Goal: Task Accomplishment & Management: Complete application form

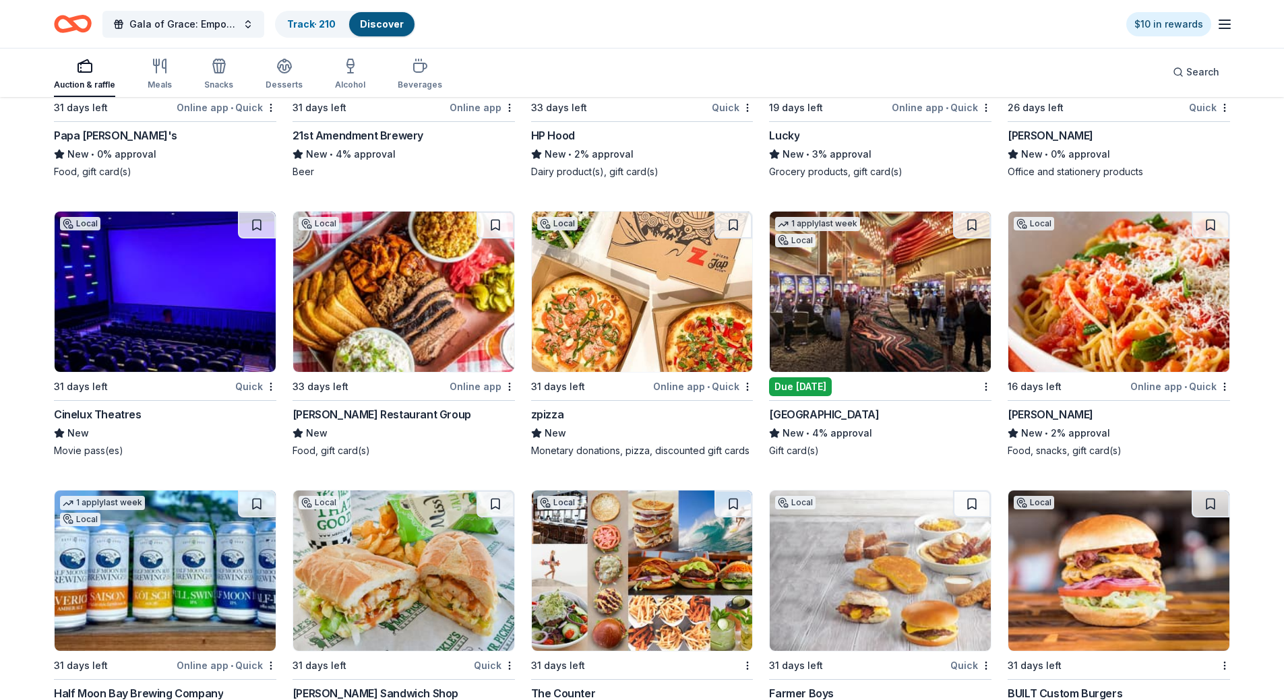
scroll to position [6040, 0]
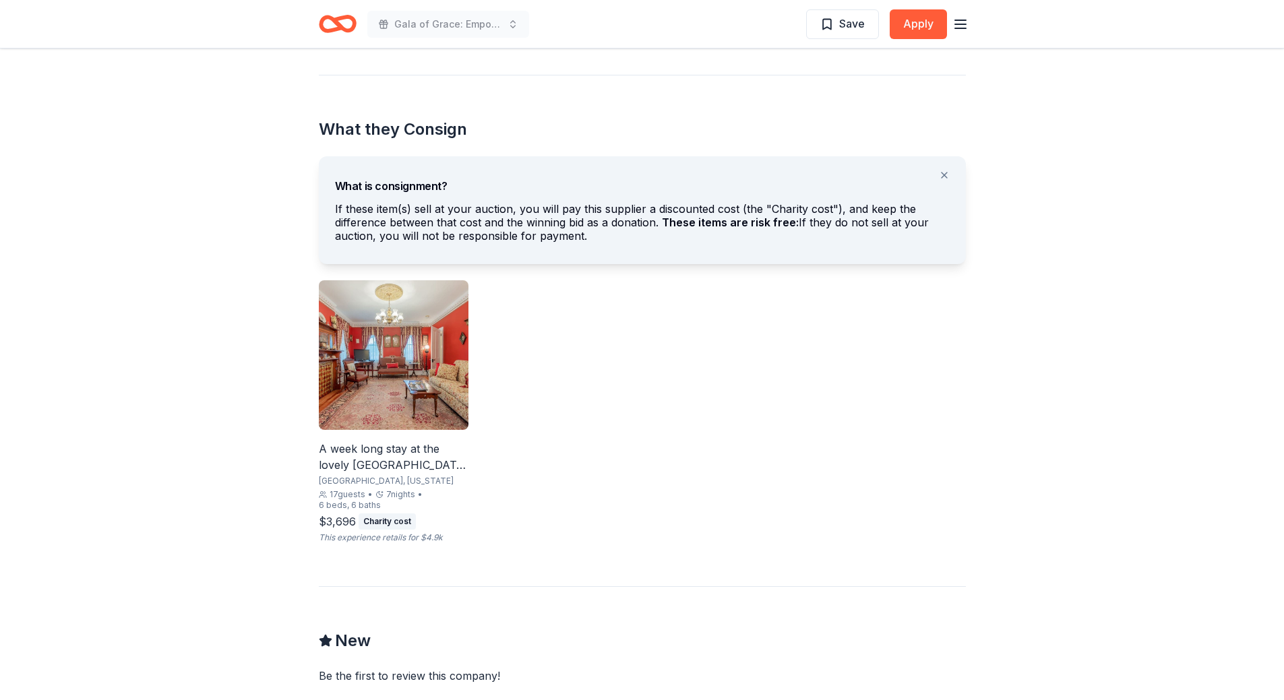
scroll to position [674, 0]
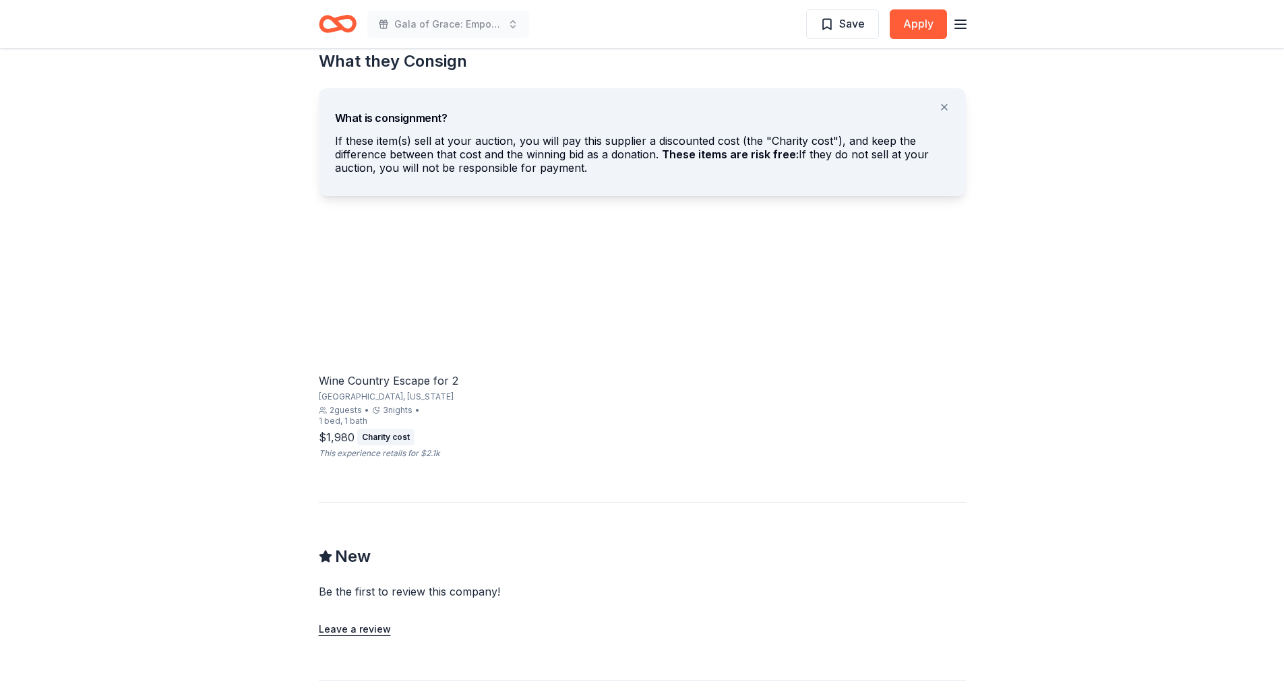
scroll to position [809, 0]
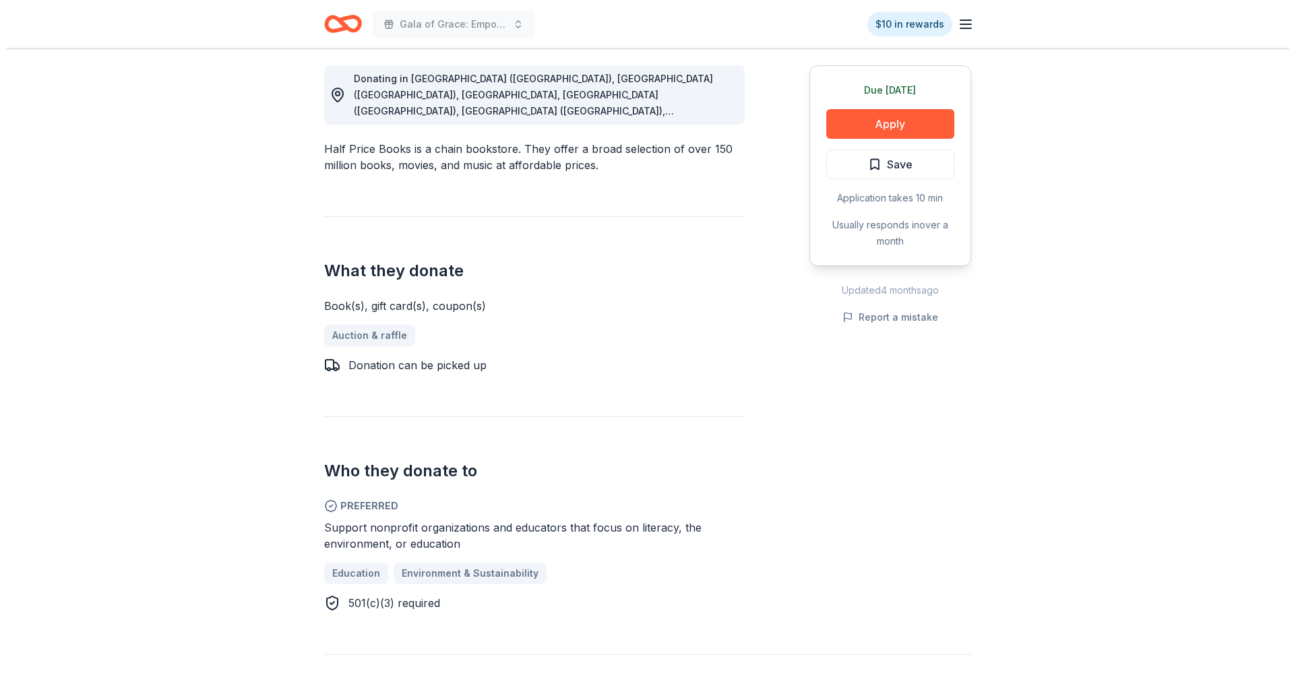
scroll to position [337, 0]
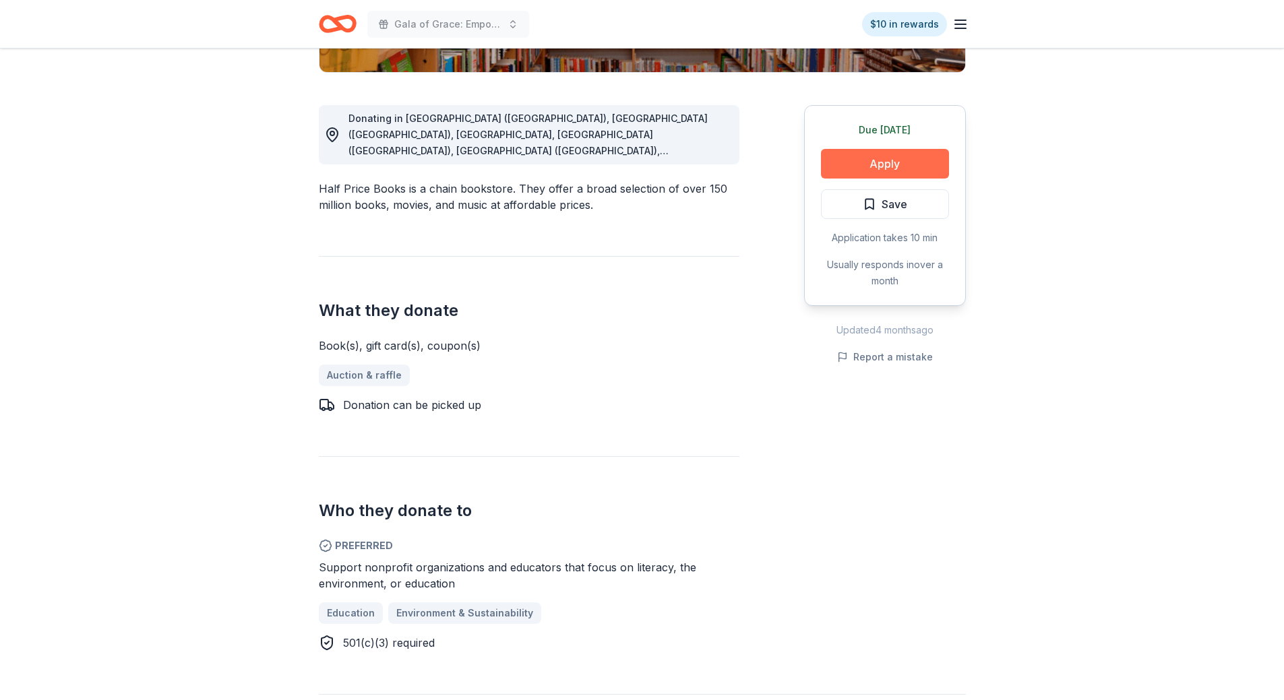
click at [887, 169] on button "Apply" at bounding box center [885, 164] width 128 height 30
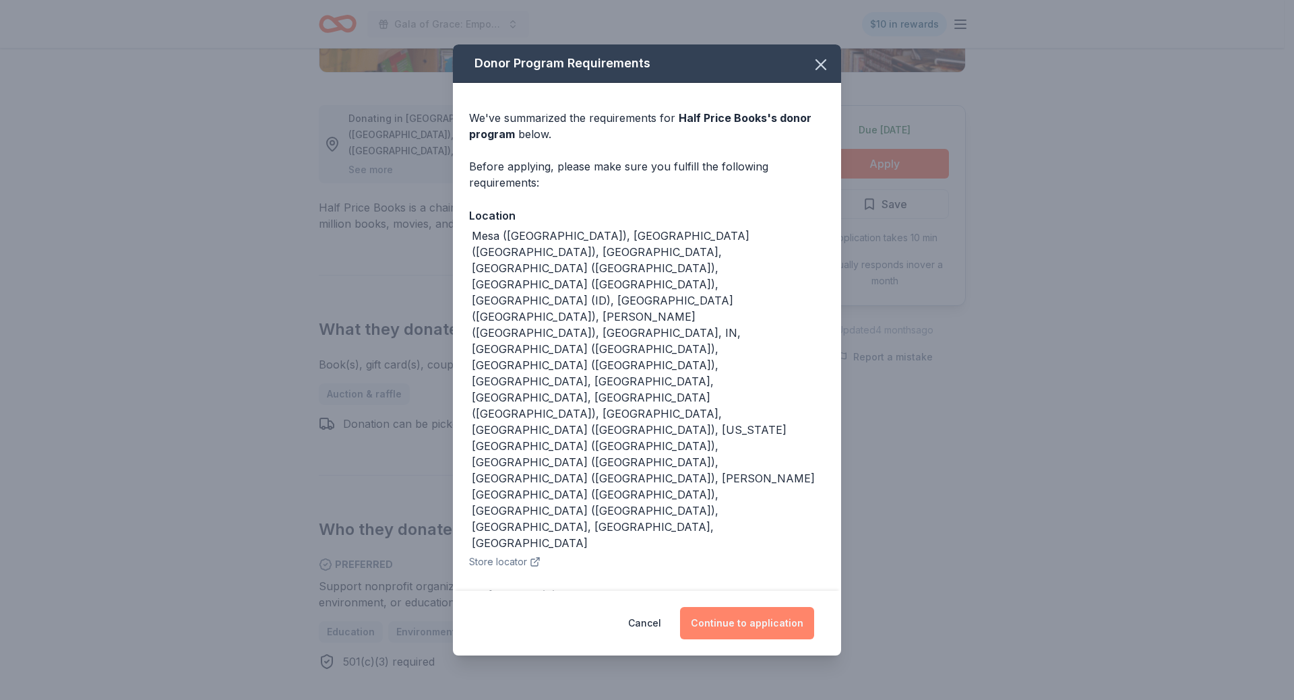
click at [778, 607] on button "Continue to application" at bounding box center [747, 623] width 134 height 32
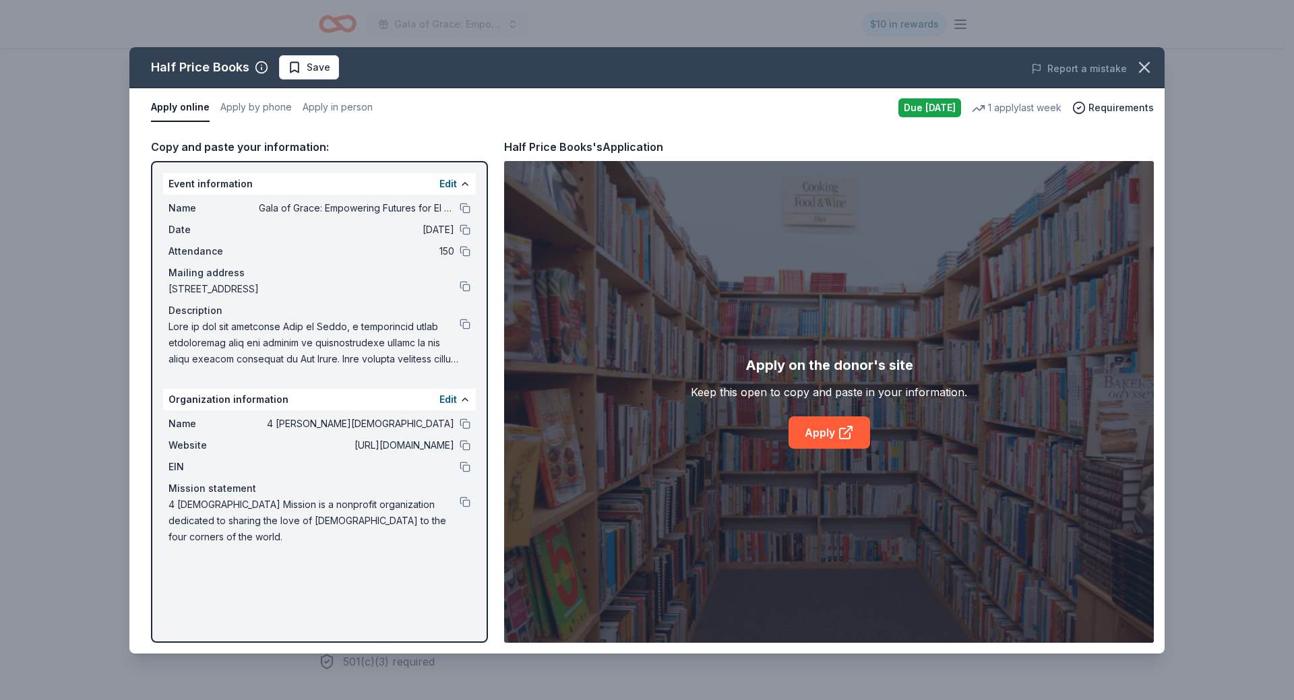
click at [822, 416] on div "Apply on the donor's site Keep this open to copy and paste in your information.…" at bounding box center [829, 401] width 276 height 94
click at [823, 437] on link "Apply" at bounding box center [829, 432] width 82 height 32
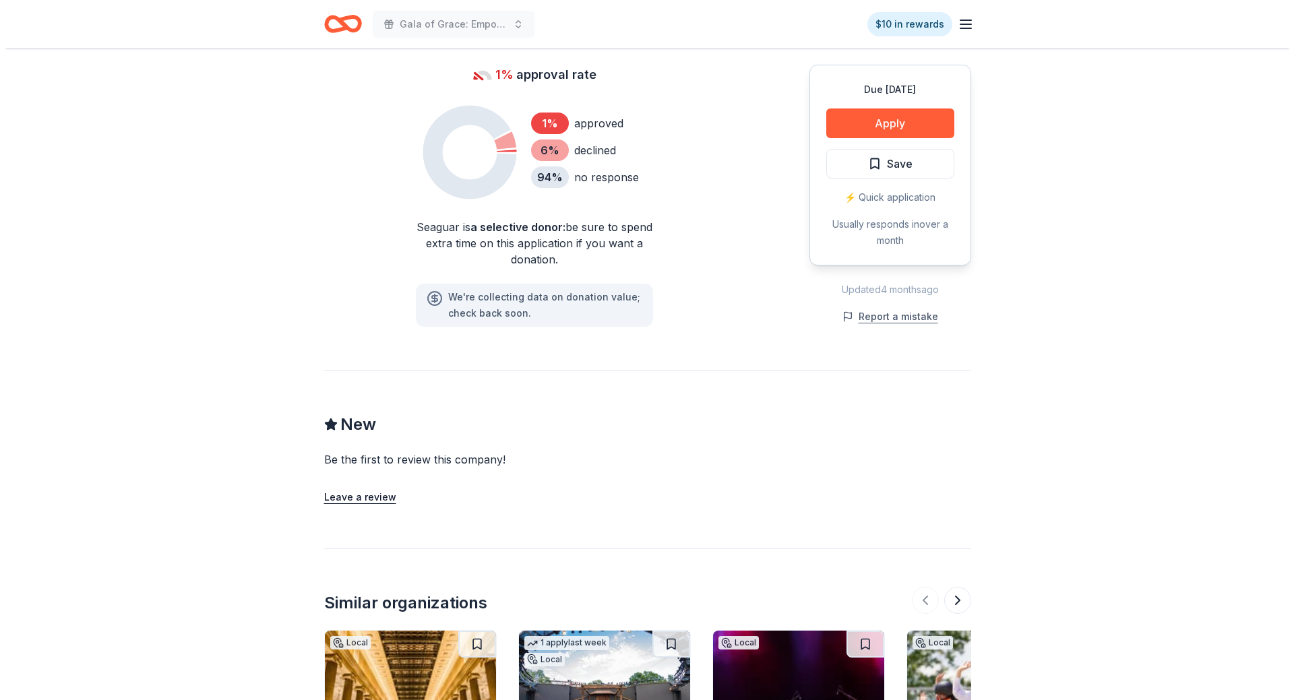
scroll to position [809, 0]
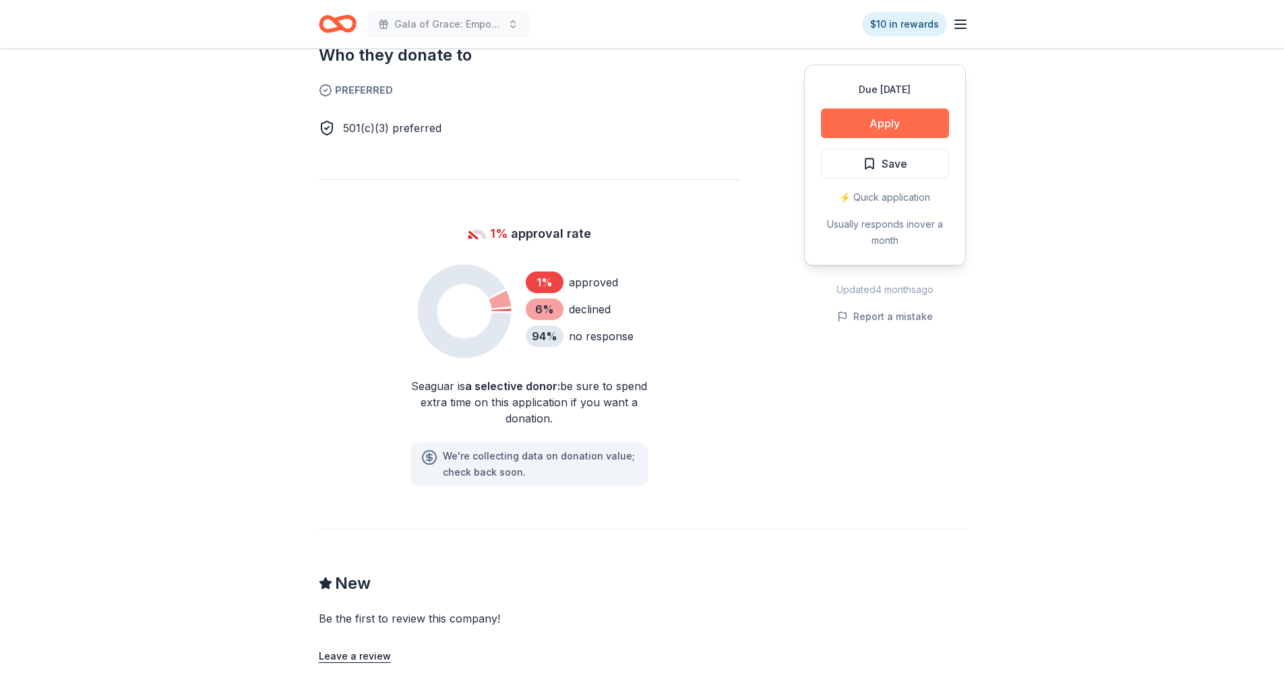
click at [873, 123] on button "Apply" at bounding box center [885, 123] width 128 height 30
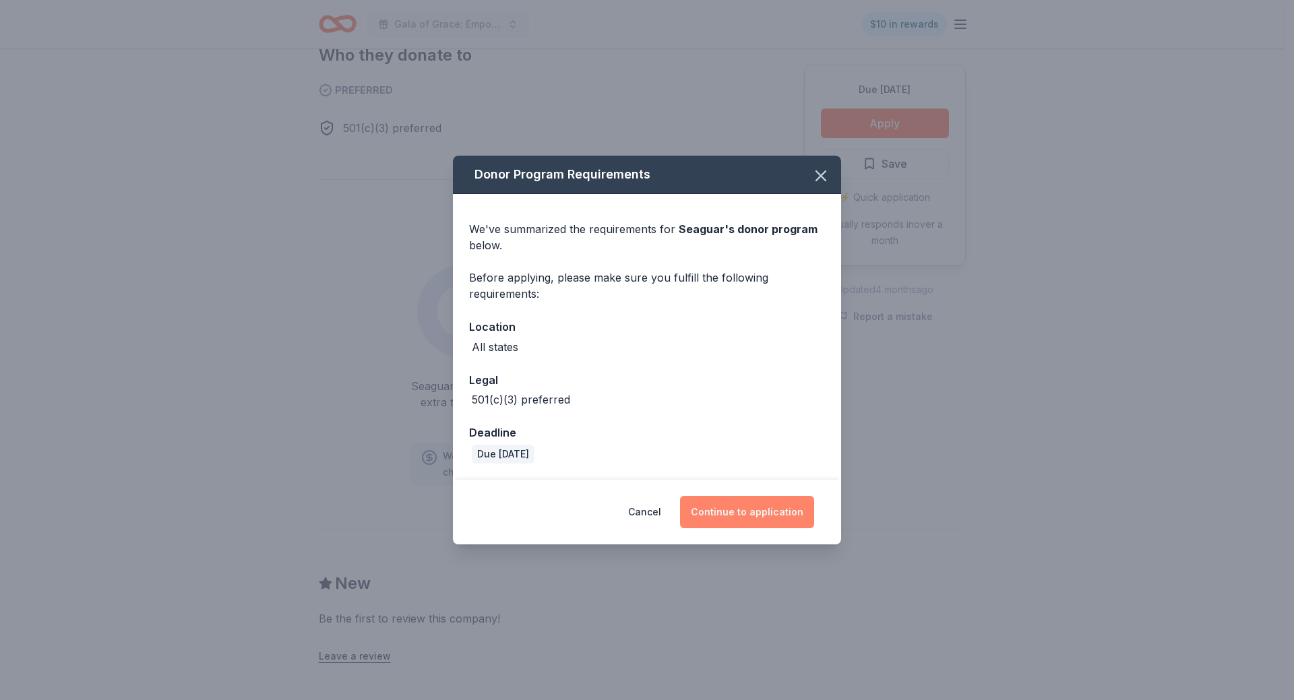
click at [748, 505] on button "Continue to application" at bounding box center [747, 512] width 134 height 32
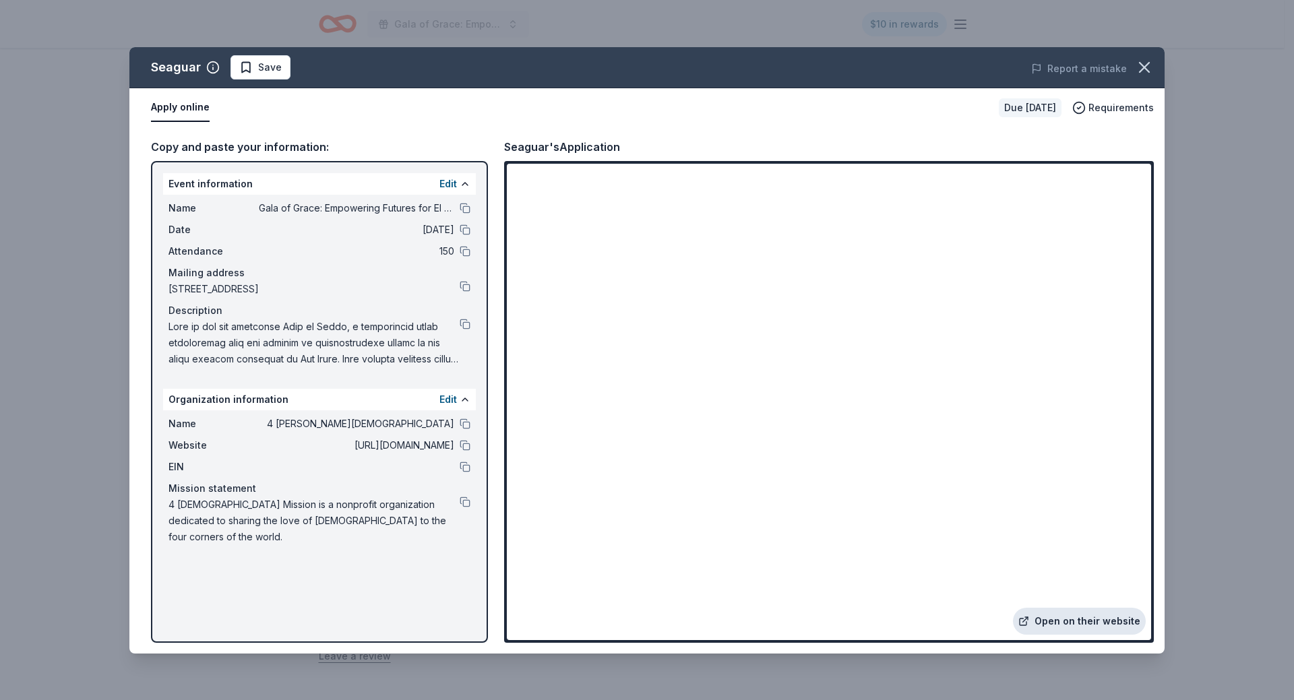
click at [1055, 617] on link "Open on their website" at bounding box center [1079, 621] width 133 height 27
click at [1144, 62] on icon "button" at bounding box center [1144, 67] width 19 height 19
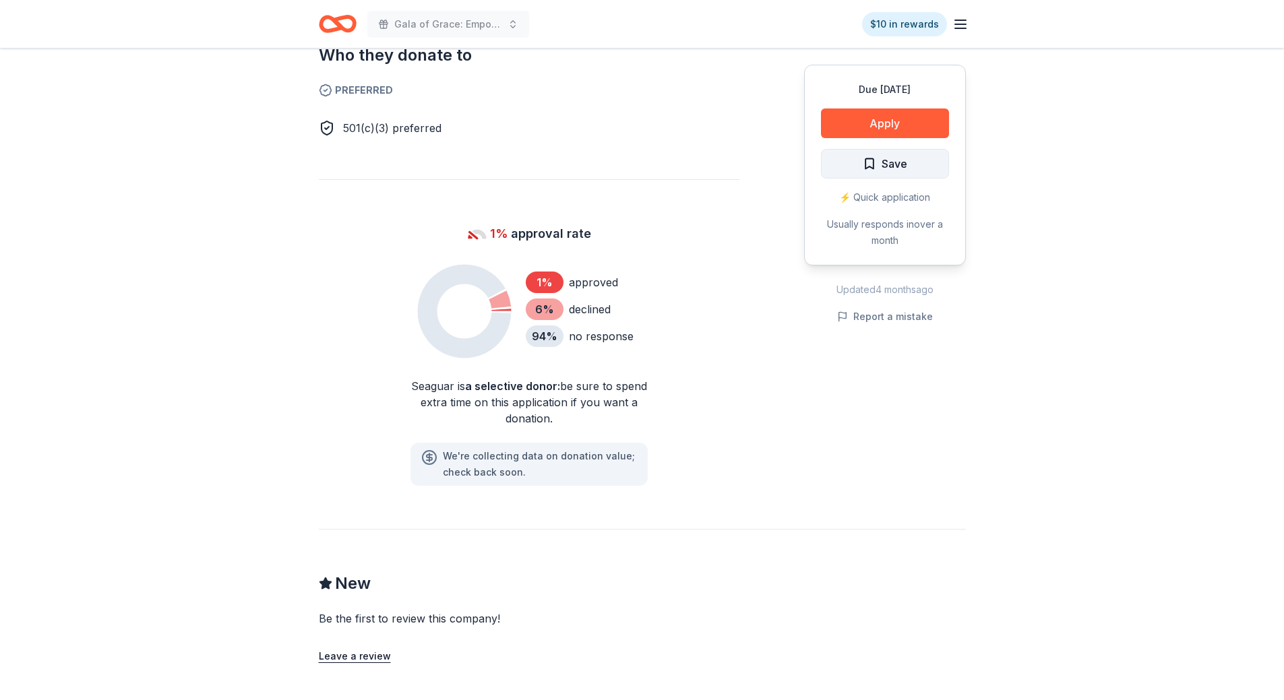
click at [879, 170] on span "Save" at bounding box center [885, 164] width 44 height 18
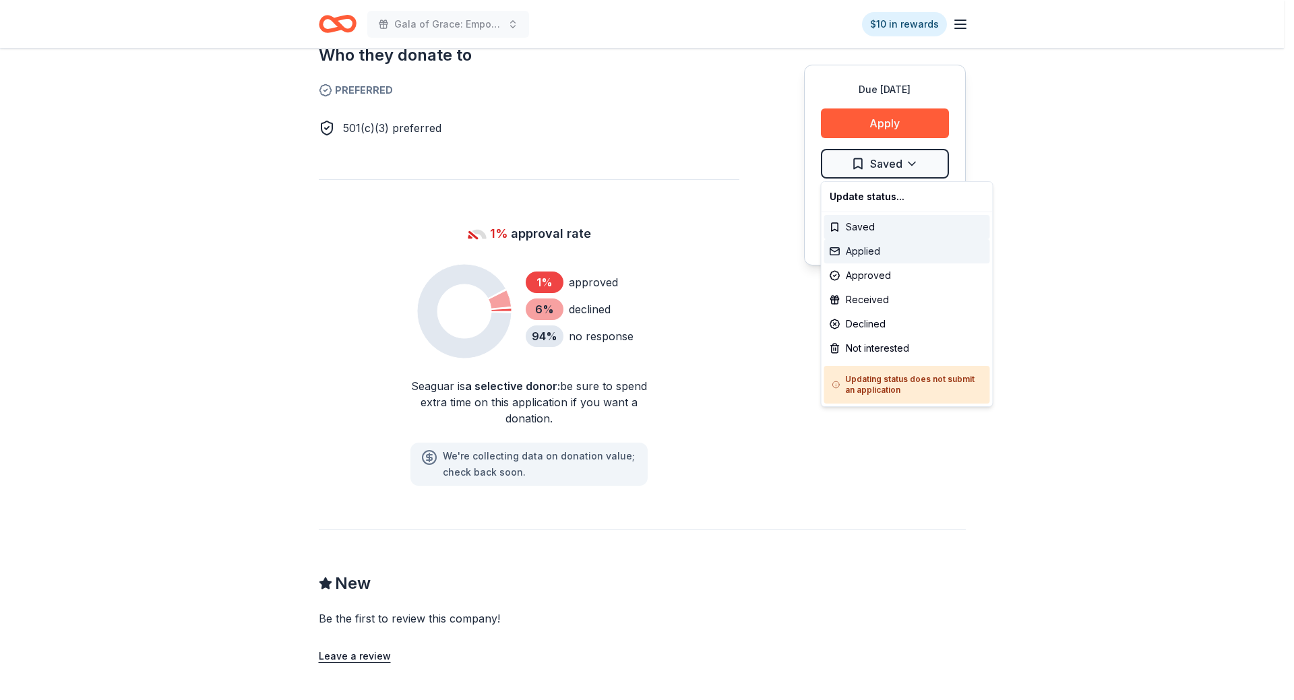
click at [869, 243] on div "Applied" at bounding box center [907, 251] width 166 height 24
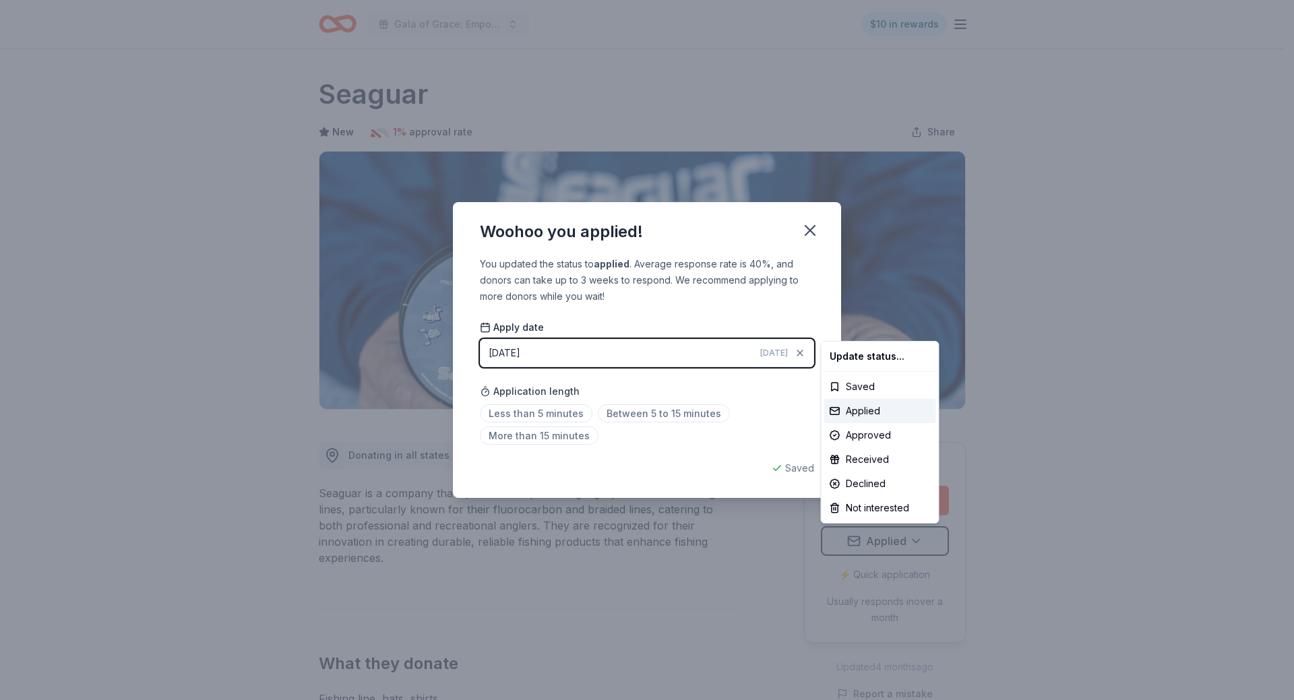
click at [811, 228] on html "Gala of Grace: Empowering Futures for El Porvenir $10 in rewards Due in 31 days…" at bounding box center [647, 350] width 1294 height 700
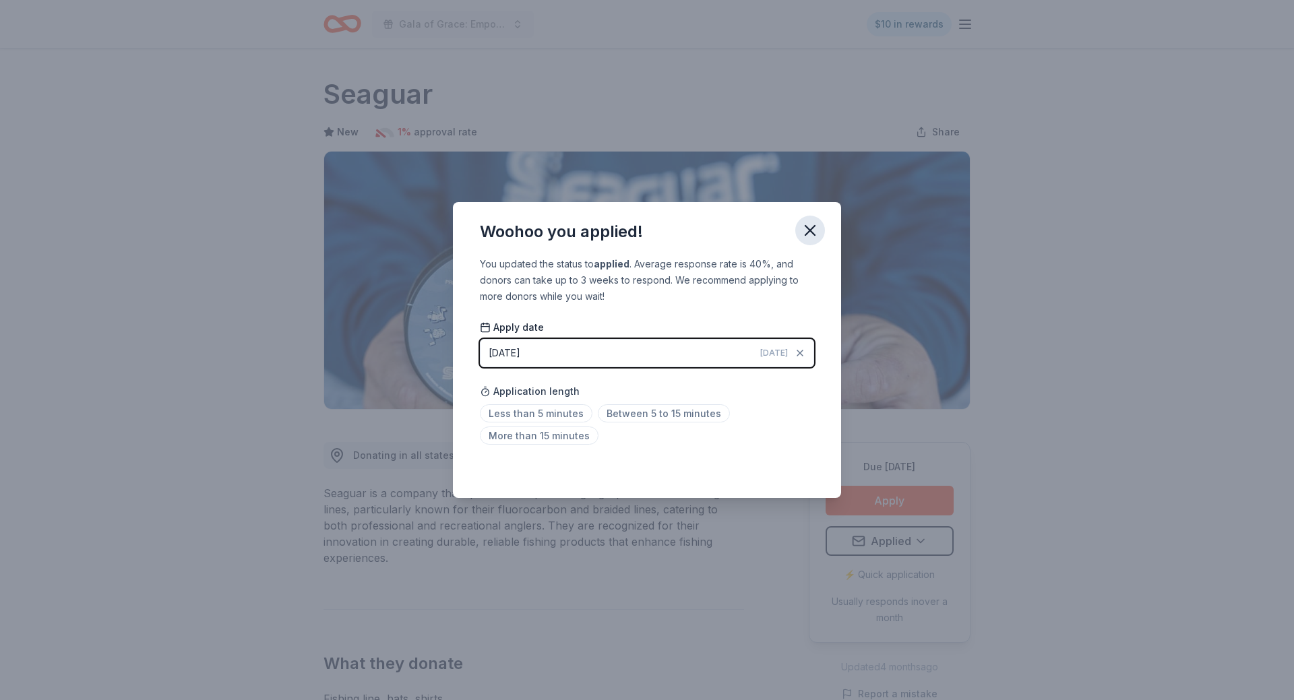
click at [811, 229] on icon "button" at bounding box center [809, 230] width 9 height 9
